Goal: Task Accomplishment & Management: Use online tool/utility

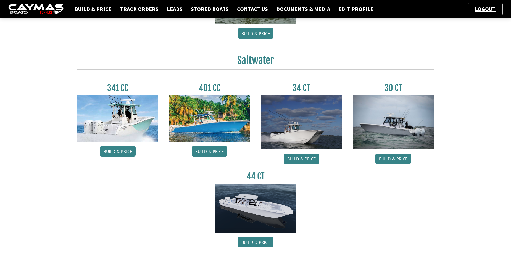
scroll to position [219, 0]
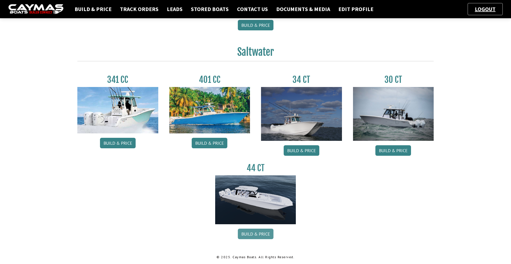
click at [253, 233] on link "Build & Price" at bounding box center [256, 234] width 36 height 10
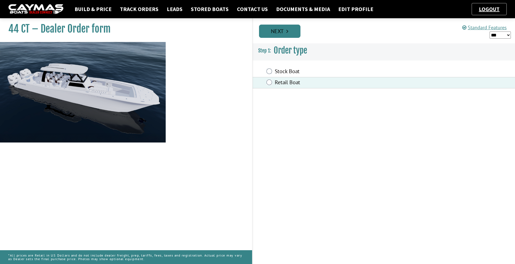
click at [277, 33] on link "Next" at bounding box center [279, 31] width 41 height 13
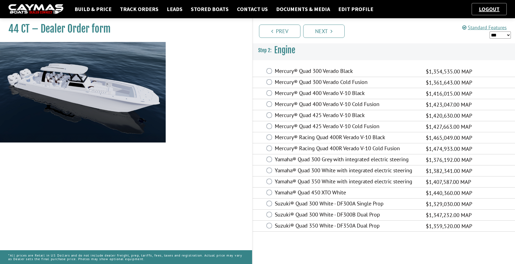
click at [507, 36] on select "*** ****** ******" at bounding box center [500, 34] width 21 height 7
select select "*"
click at [490, 31] on select "*** ****** ******" at bounding box center [500, 34] width 21 height 7
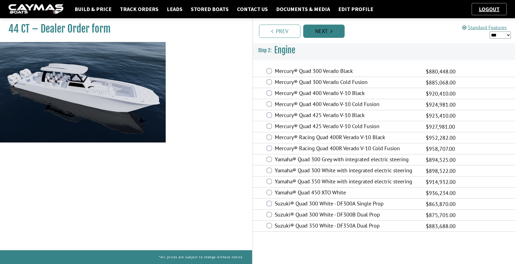
click at [334, 35] on link "Next" at bounding box center [323, 31] width 41 height 13
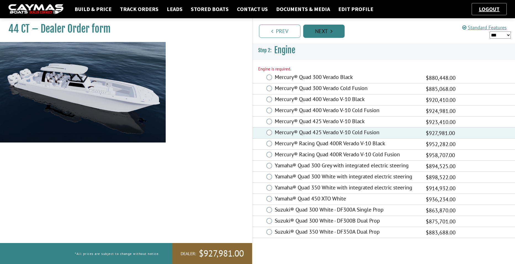
click at [319, 32] on link "Next" at bounding box center [323, 31] width 41 height 13
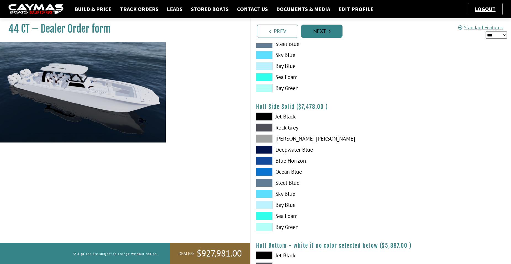
scroll to position [133, 0]
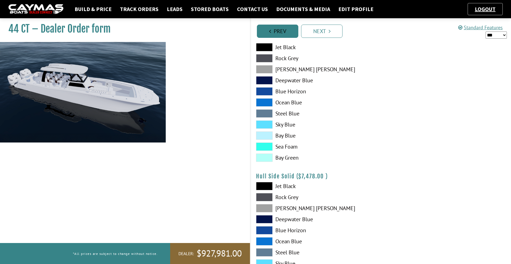
click at [285, 33] on link "Prev" at bounding box center [277, 31] width 41 height 13
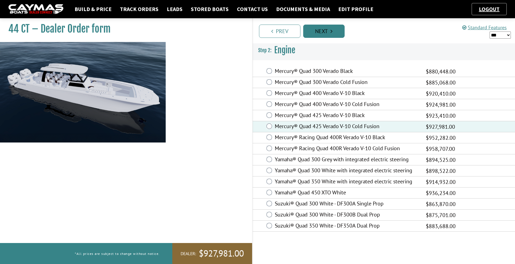
click at [321, 31] on link "Next" at bounding box center [323, 31] width 41 height 13
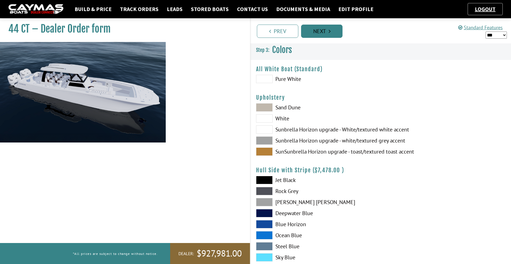
click at [316, 33] on link "Next" at bounding box center [321, 31] width 41 height 13
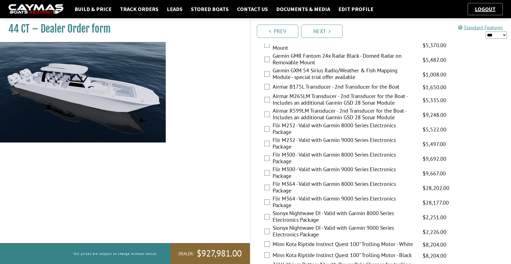
scroll to position [1088, 0]
